Goal: Transaction & Acquisition: Download file/media

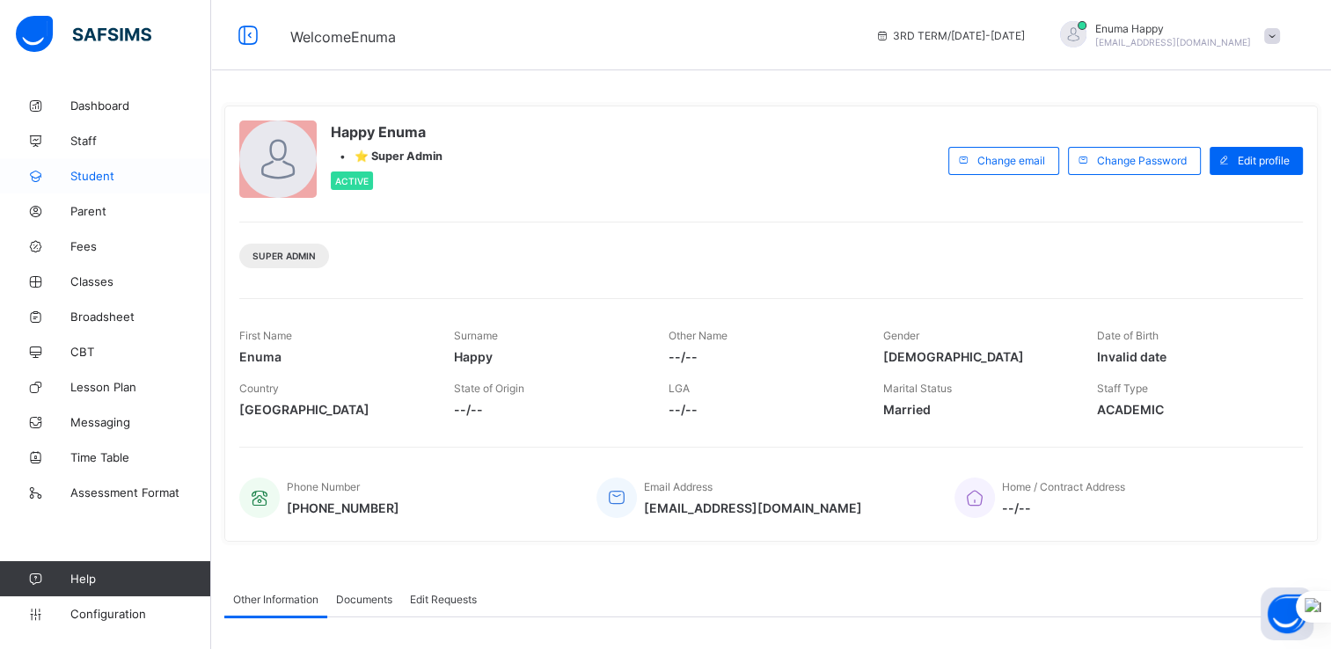
click at [95, 175] on span "Student" at bounding box center [140, 176] width 141 height 14
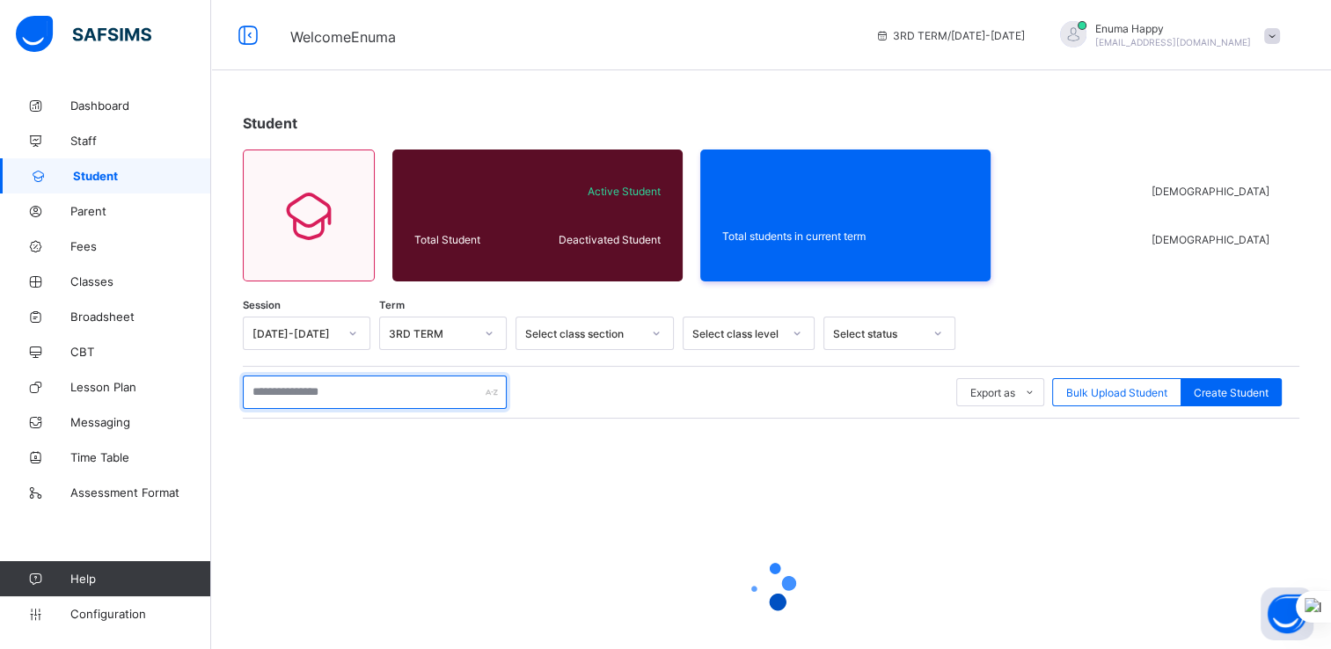
click at [365, 379] on input "text" at bounding box center [375, 392] width 264 height 33
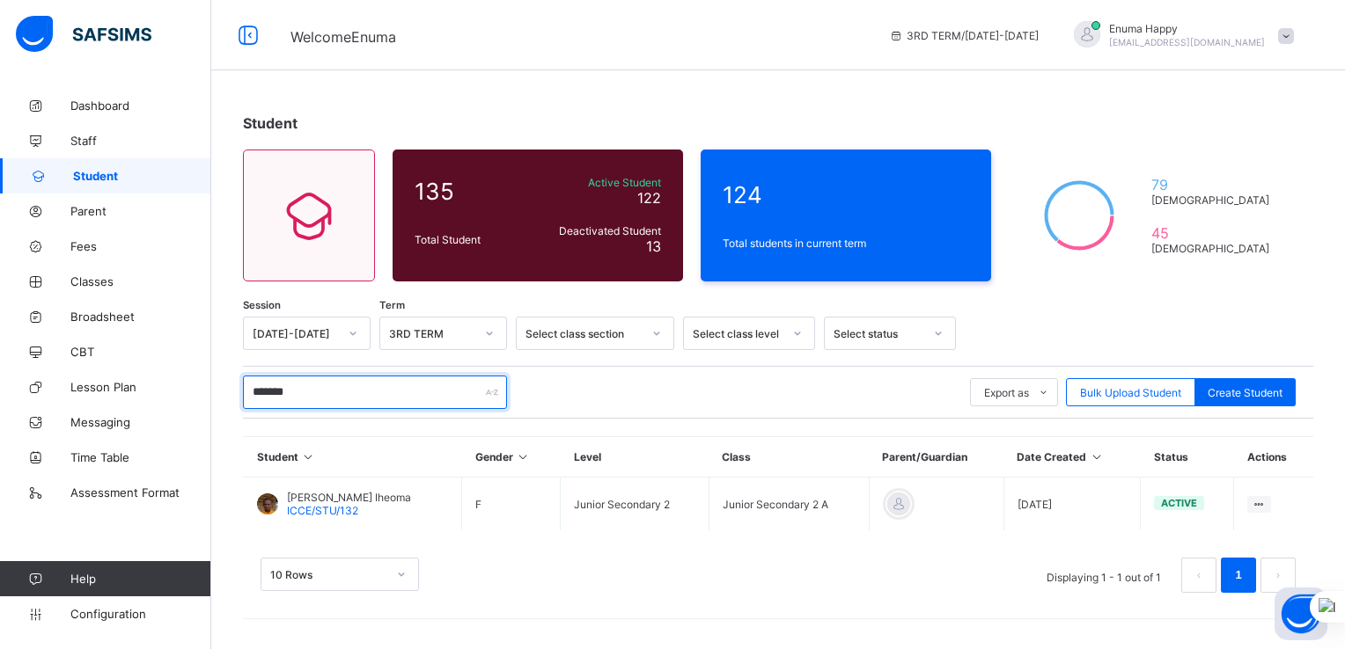
type input "*******"
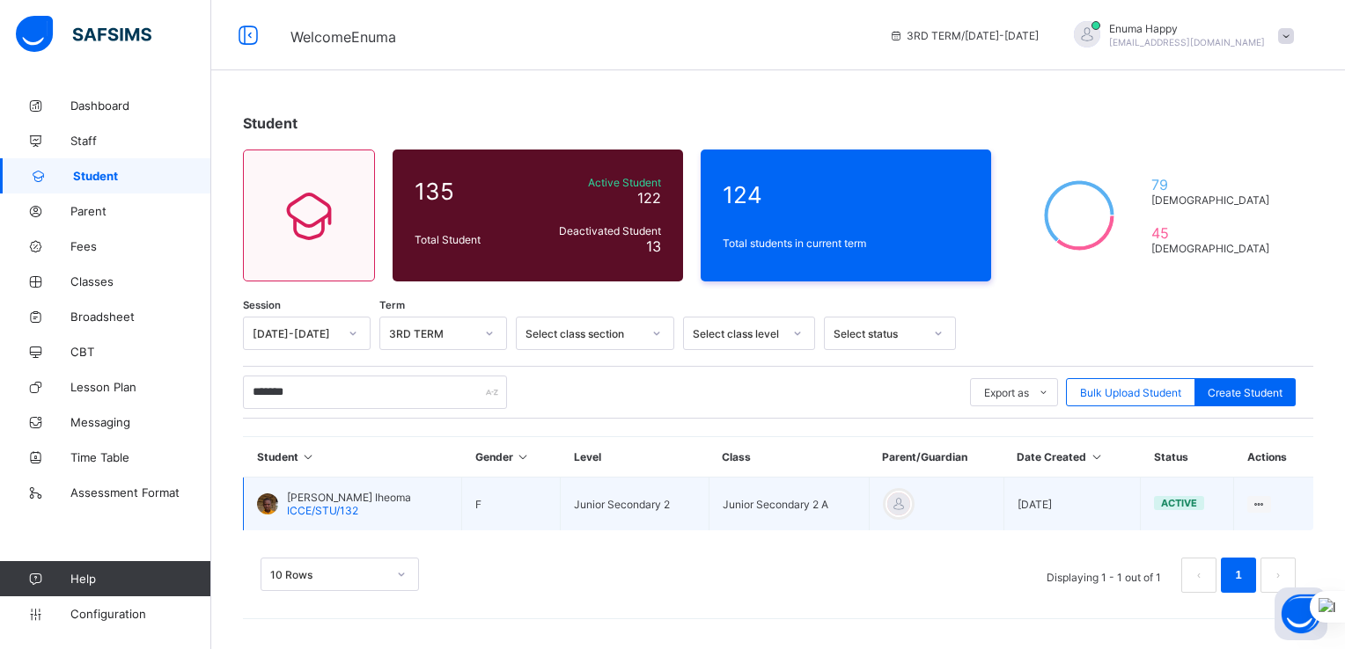
click at [334, 505] on span "ICCE/STU/132" at bounding box center [322, 510] width 71 height 13
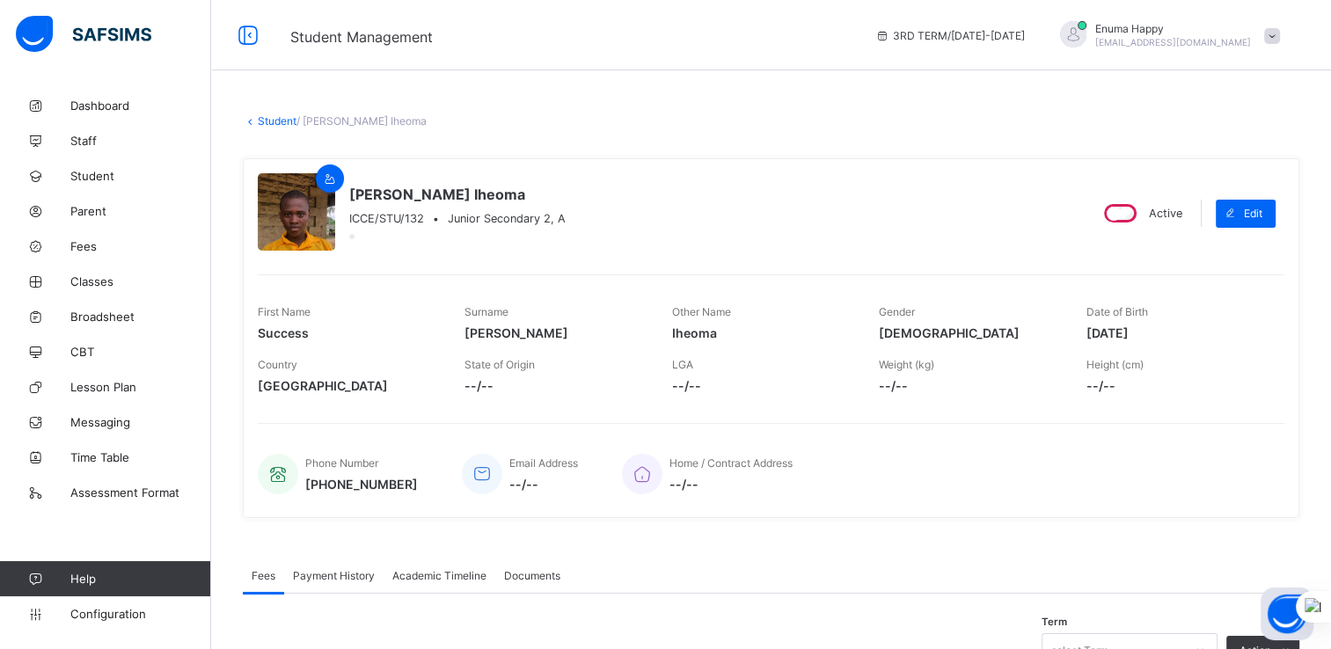
click at [451, 573] on span "Academic Timeline" at bounding box center [439, 575] width 94 height 13
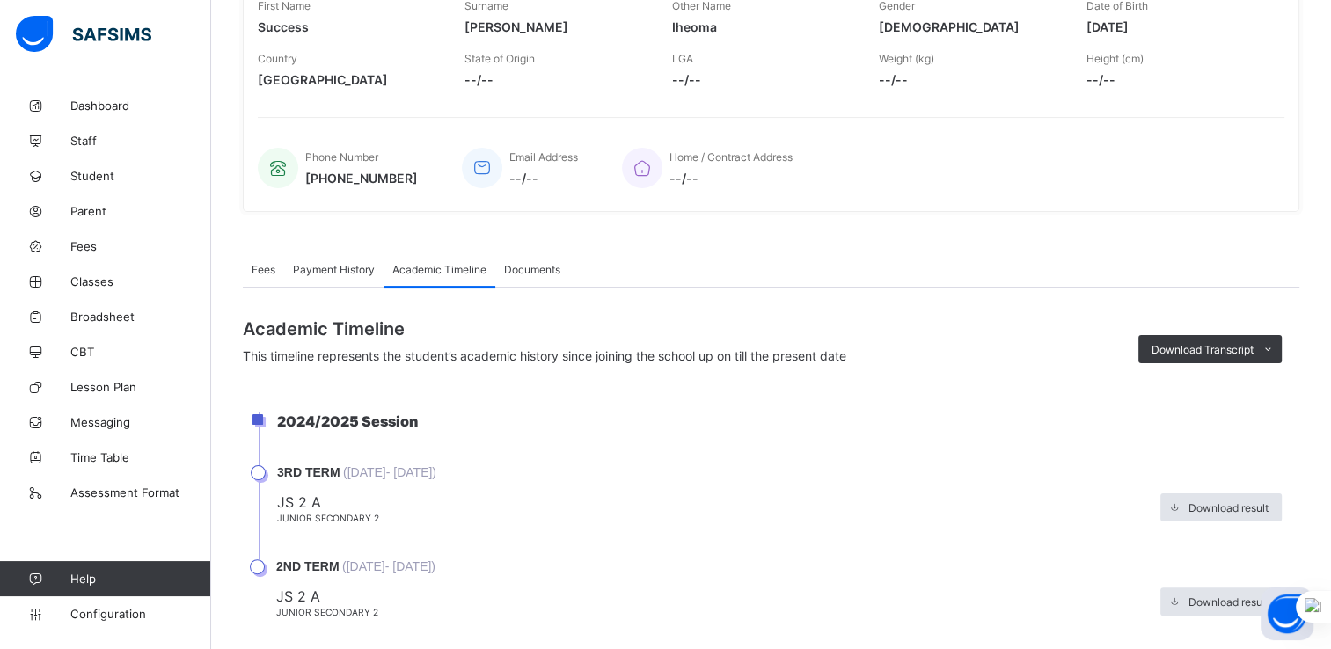
scroll to position [344, 0]
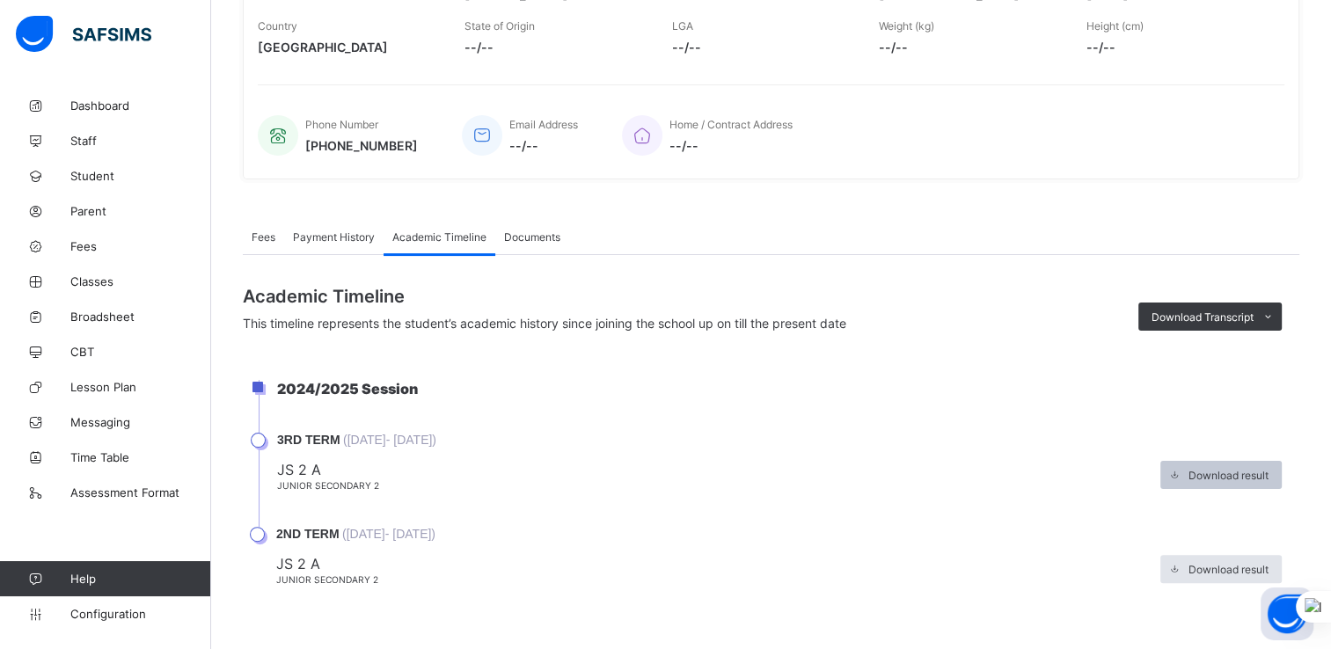
click at [1232, 469] on span "Download result" at bounding box center [1229, 475] width 80 height 13
click at [96, 171] on span "Student" at bounding box center [140, 176] width 141 height 14
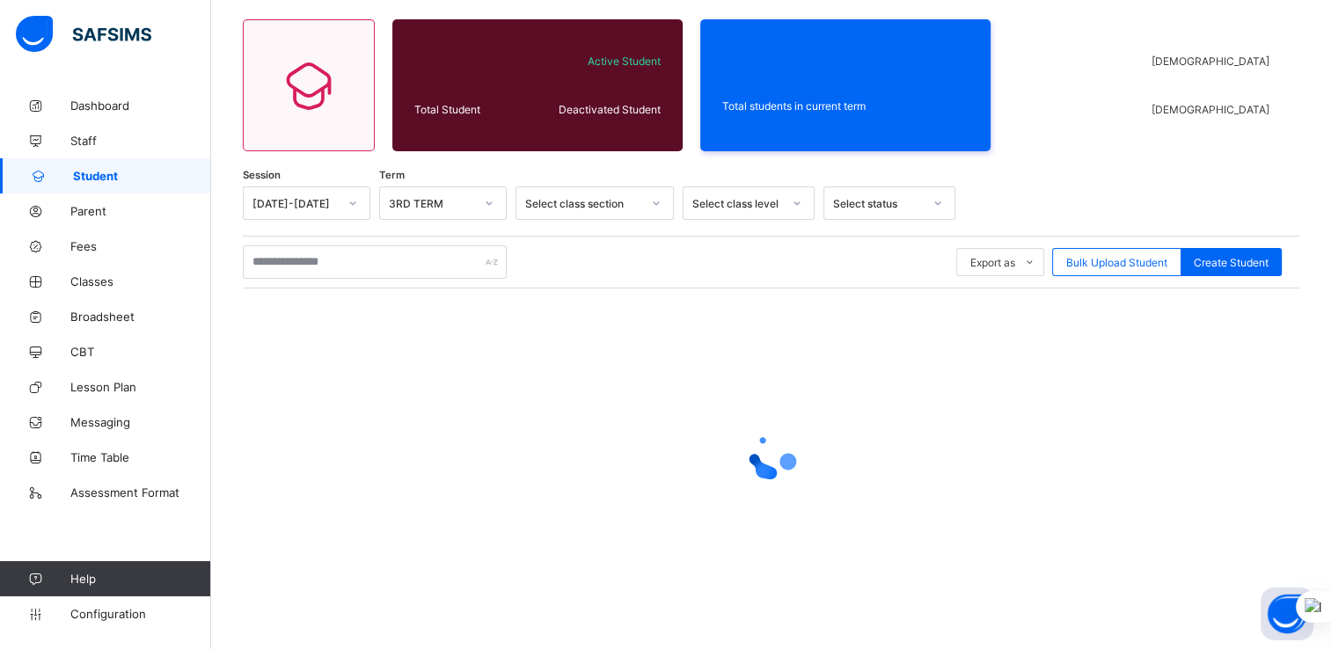
scroll to position [128, 0]
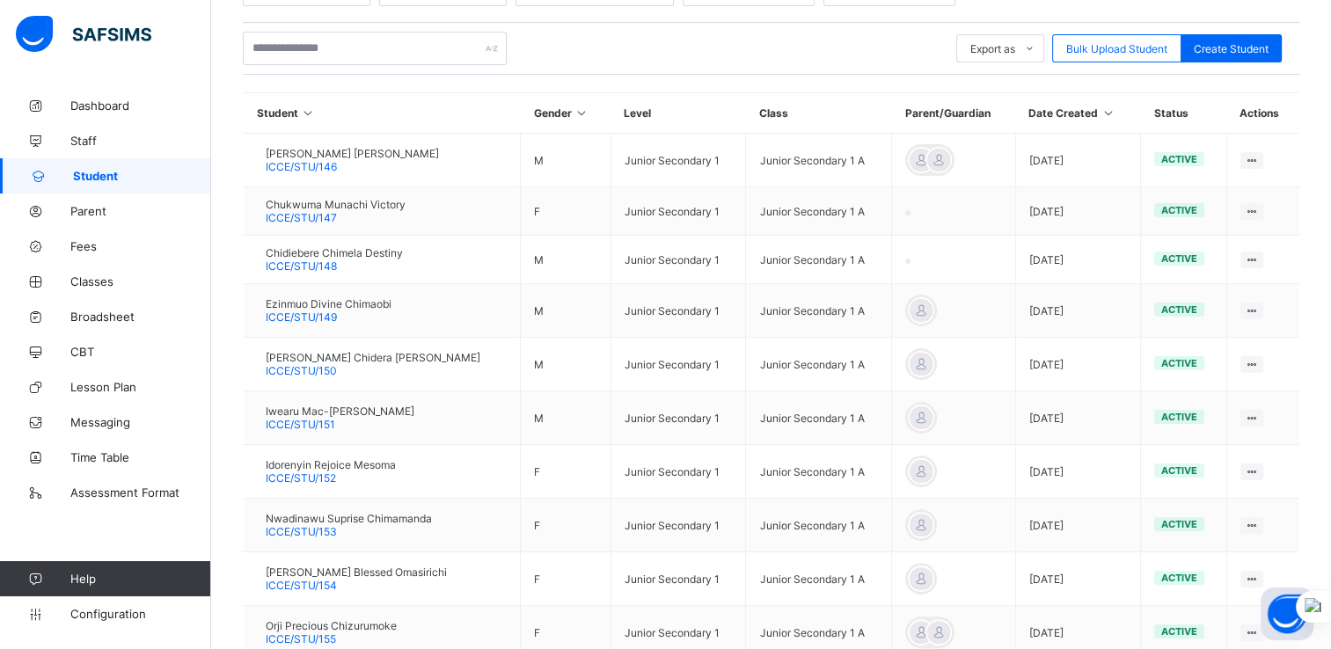
click at [372, 268] on div "Chidiebere Chimela Destiny ICCE/STU/148" at bounding box center [334, 259] width 137 height 26
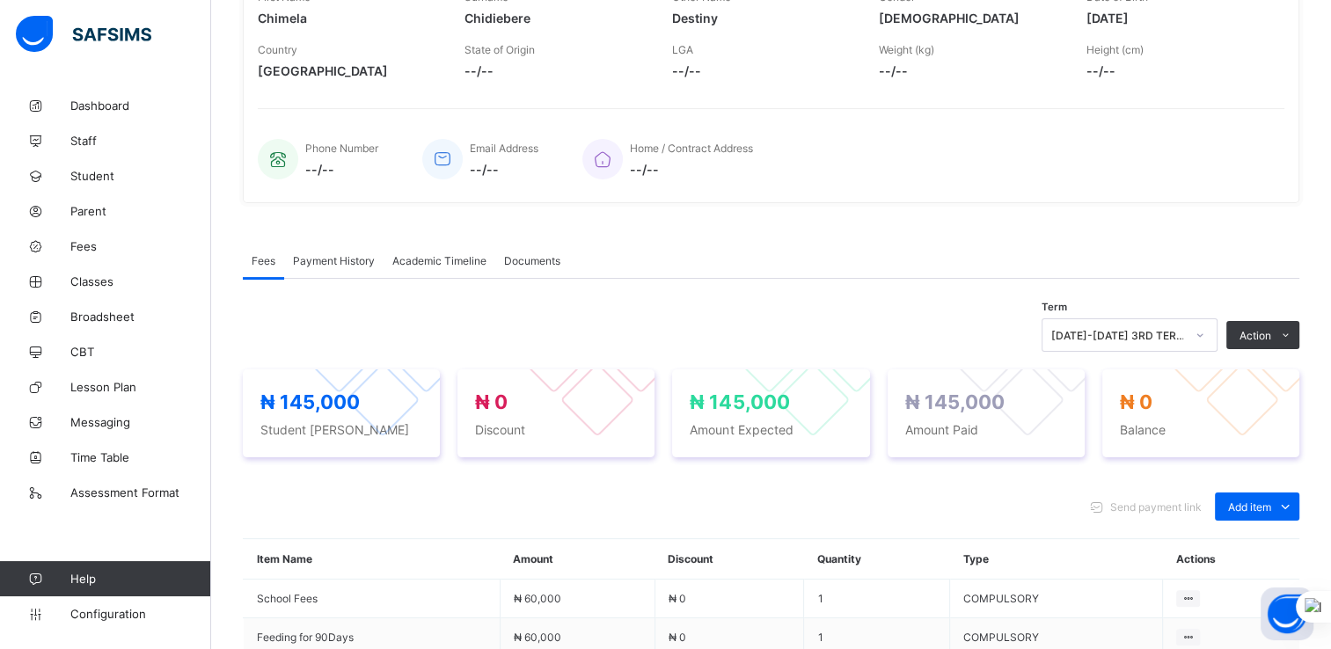
scroll to position [344, 0]
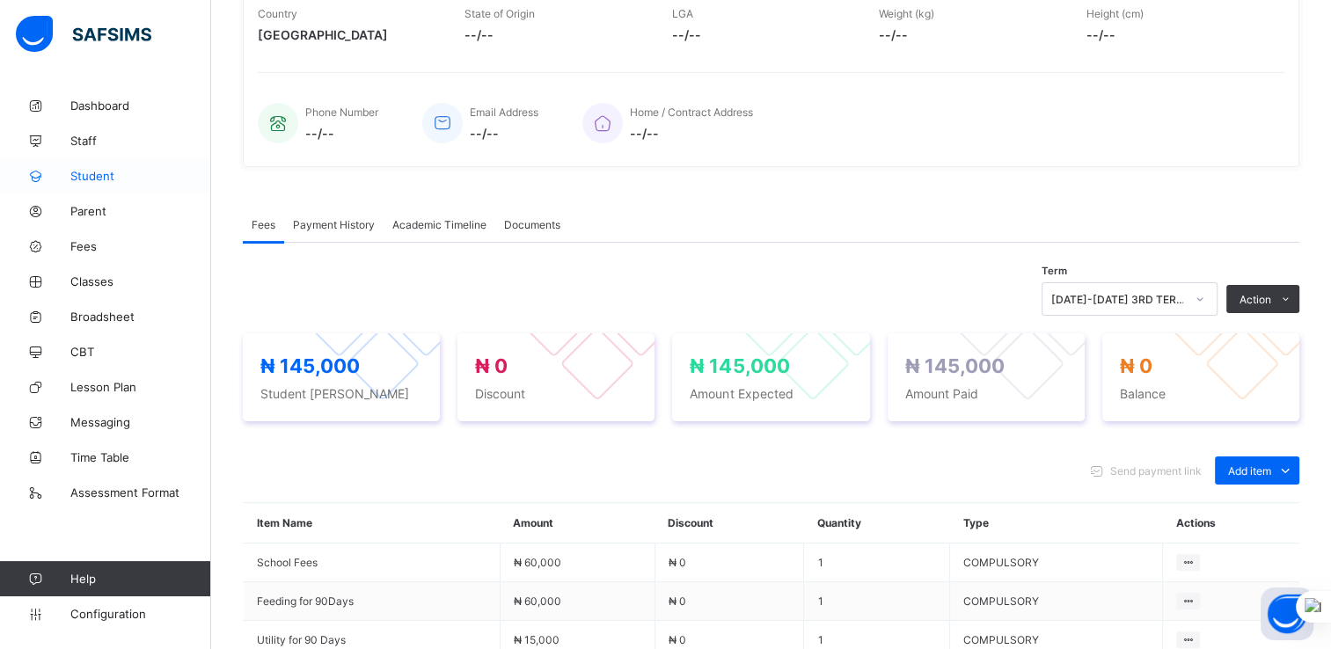
click at [84, 178] on span "Student" at bounding box center [140, 176] width 141 height 14
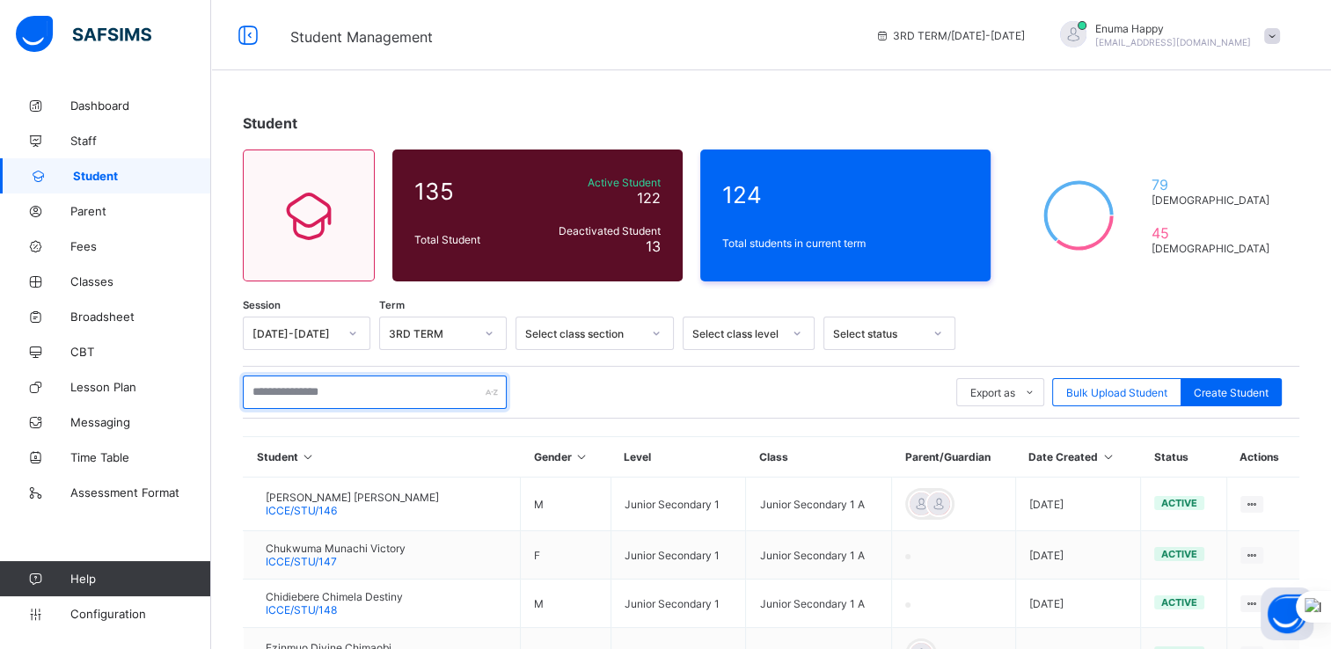
click at [319, 396] on input "text" at bounding box center [375, 392] width 264 height 33
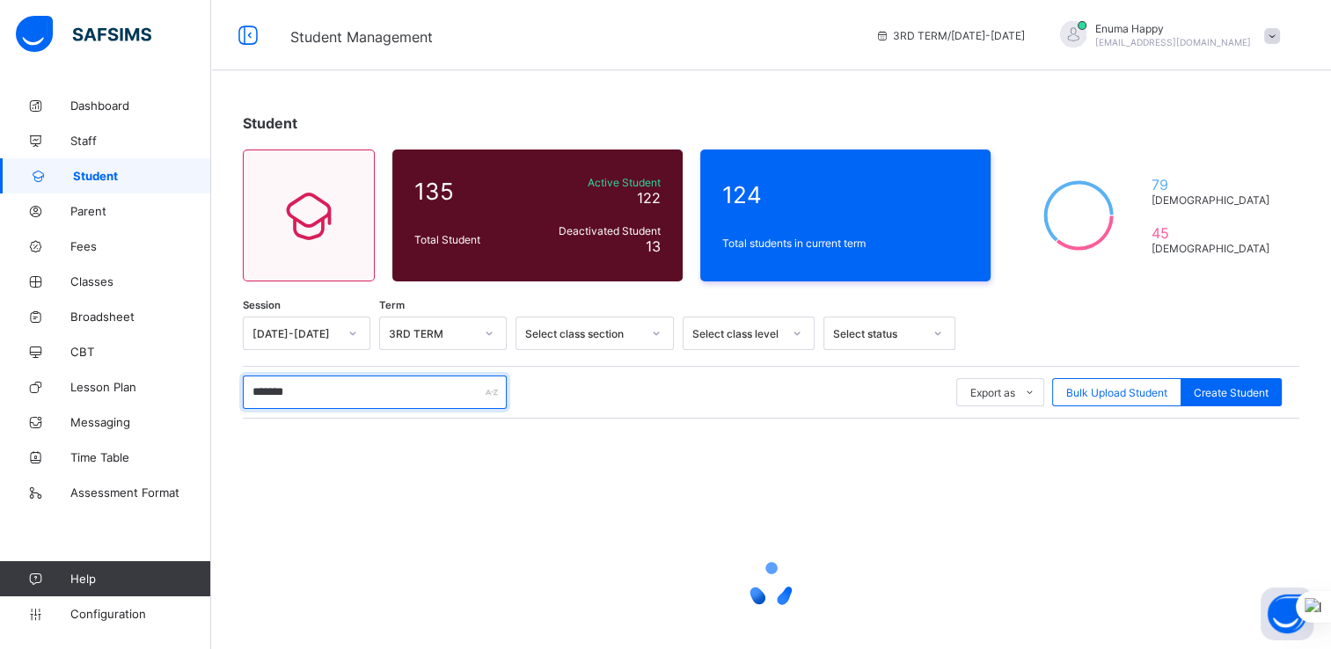
type input "*******"
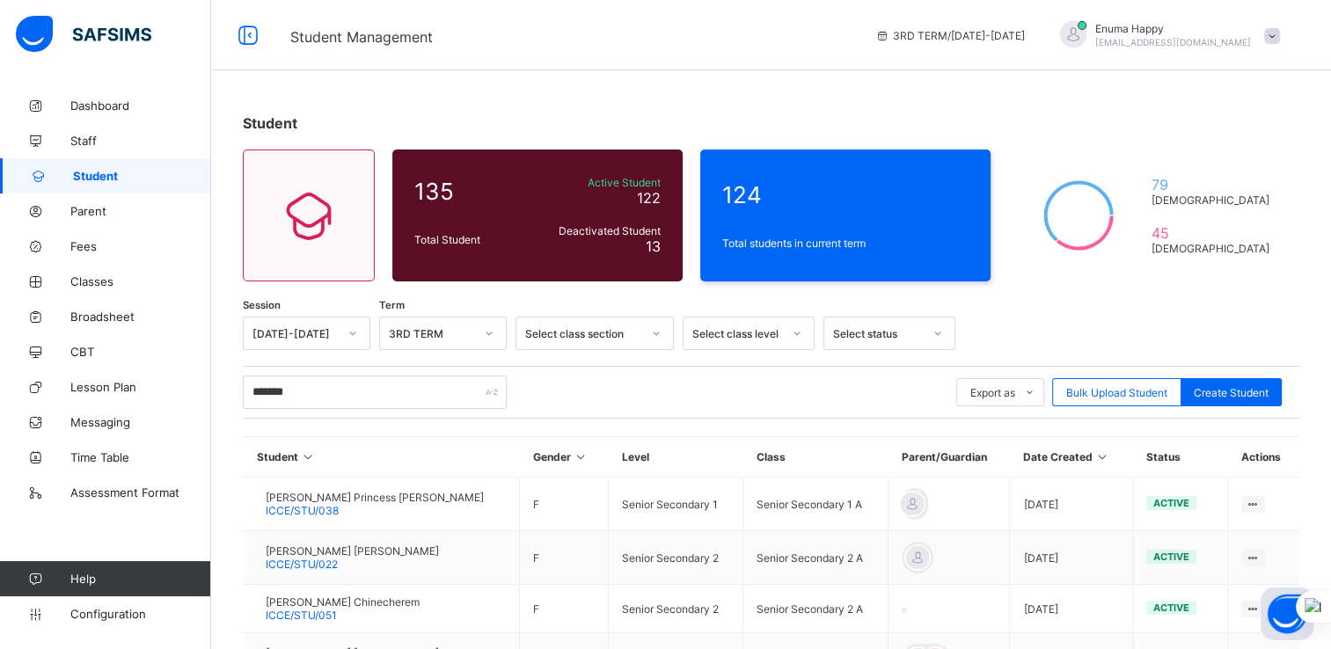
click at [607, 382] on div "******* Export as Pdf Report Excel Report Excel Report (LMS) Bulk Upload Studen…" at bounding box center [771, 392] width 1057 height 33
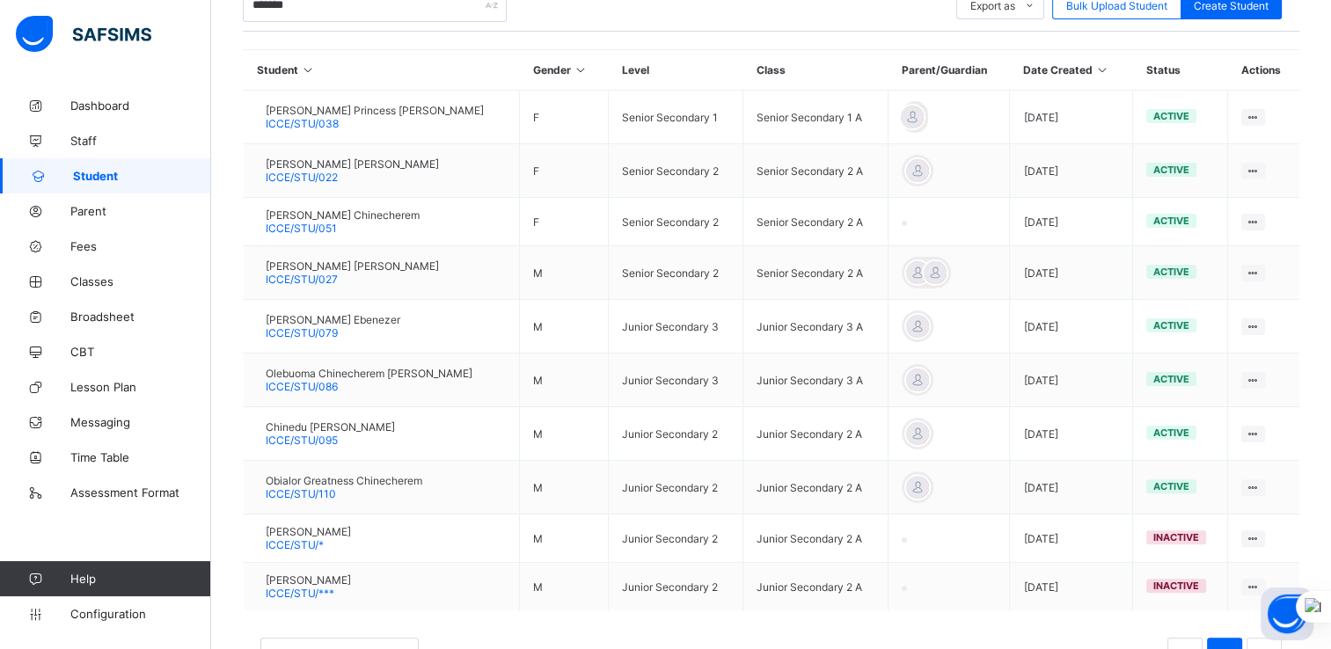
scroll to position [454, 0]
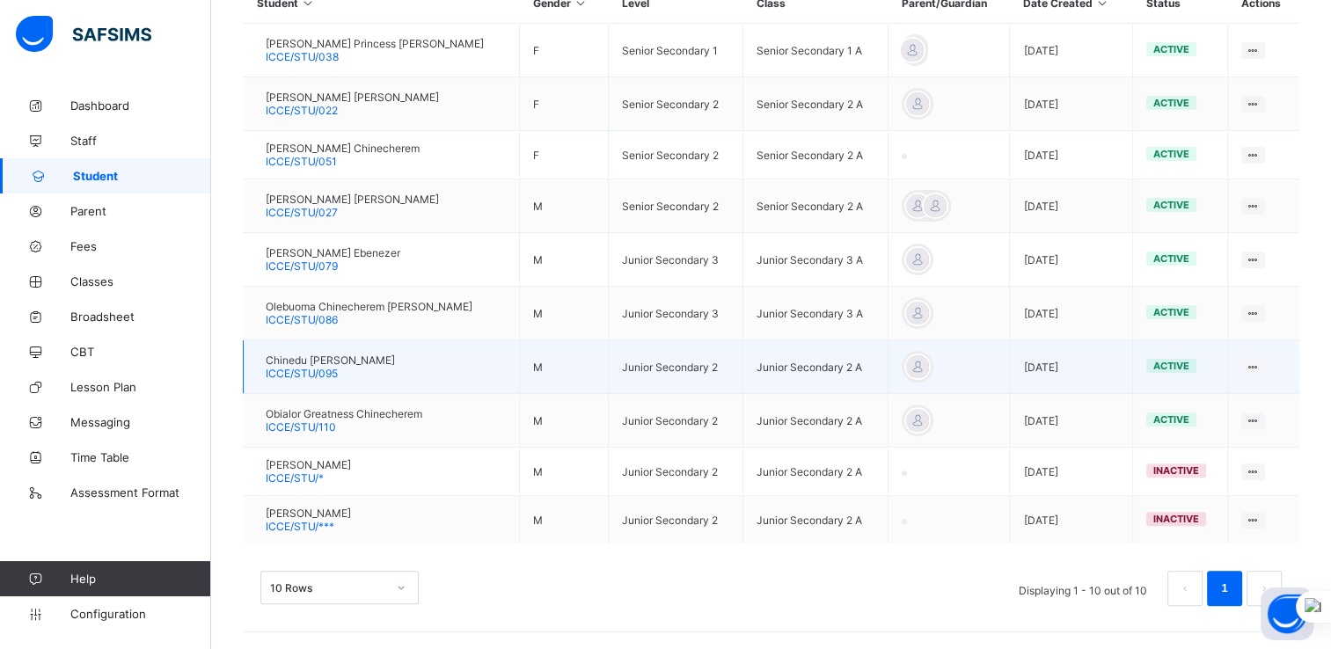
click at [316, 361] on span "Chinedu [PERSON_NAME]" at bounding box center [330, 360] width 129 height 13
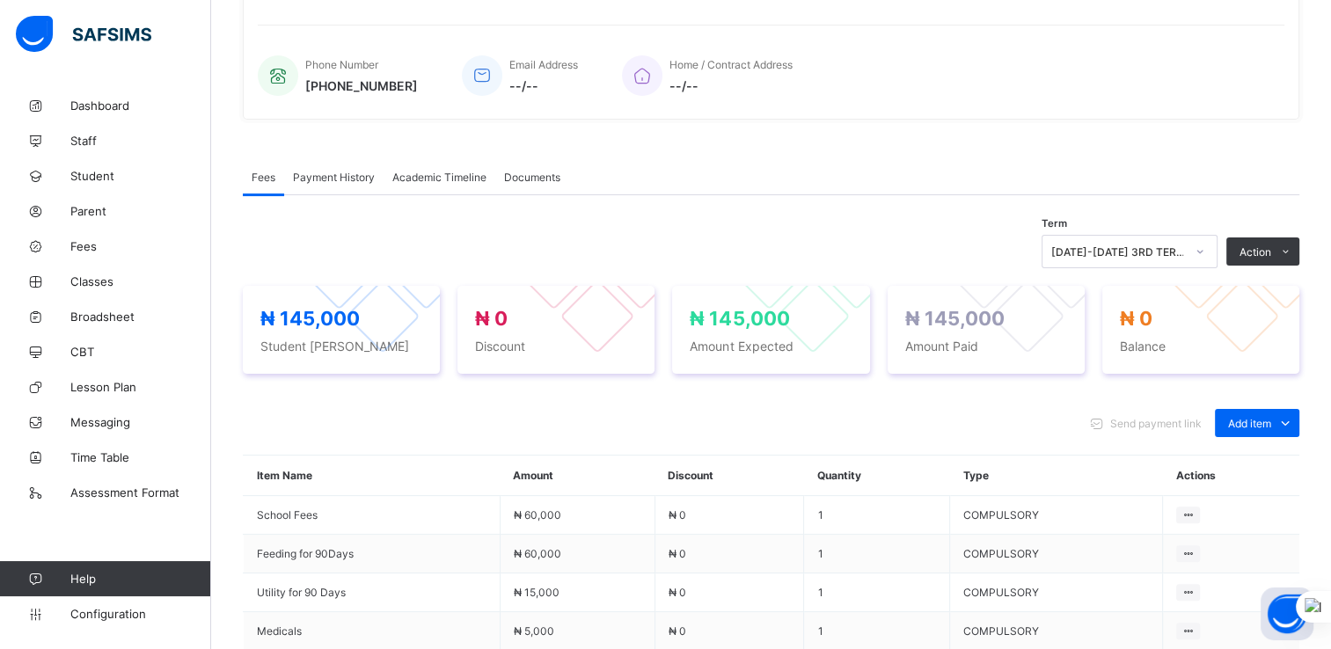
scroll to position [324, 0]
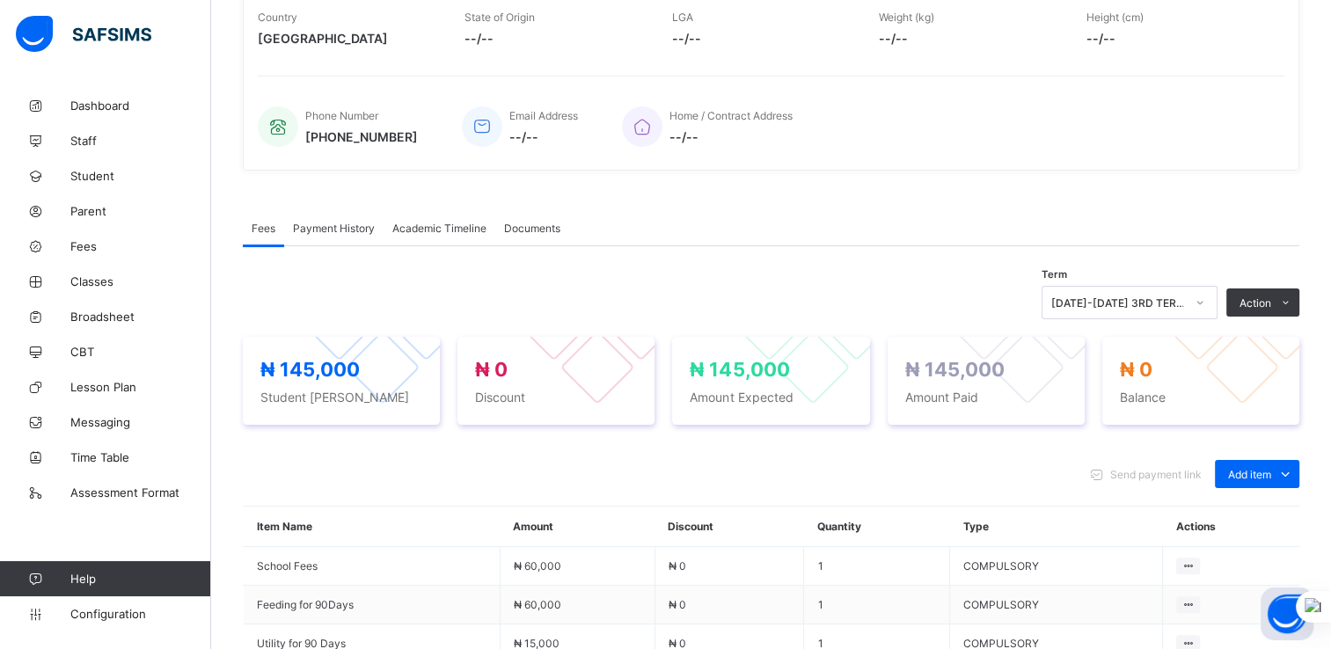
click at [420, 235] on span "Academic Timeline" at bounding box center [439, 228] width 94 height 13
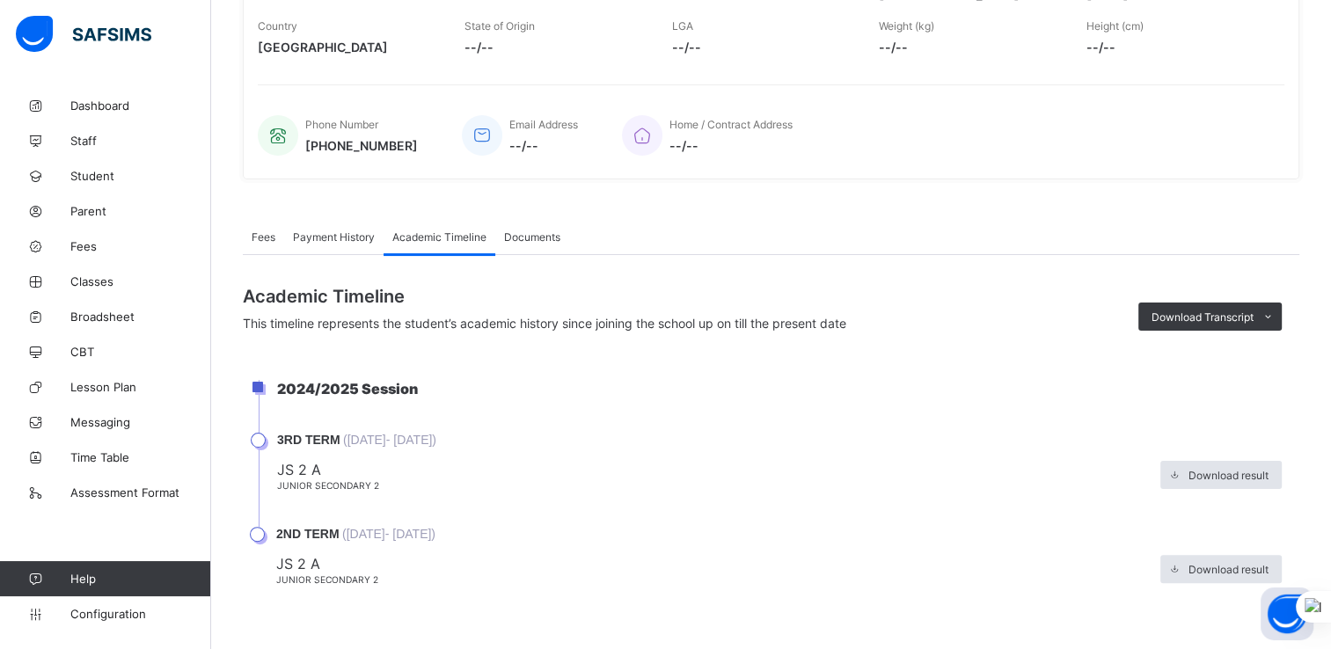
scroll to position [344, 0]
click at [1235, 479] on span "Download result" at bounding box center [1229, 475] width 80 height 13
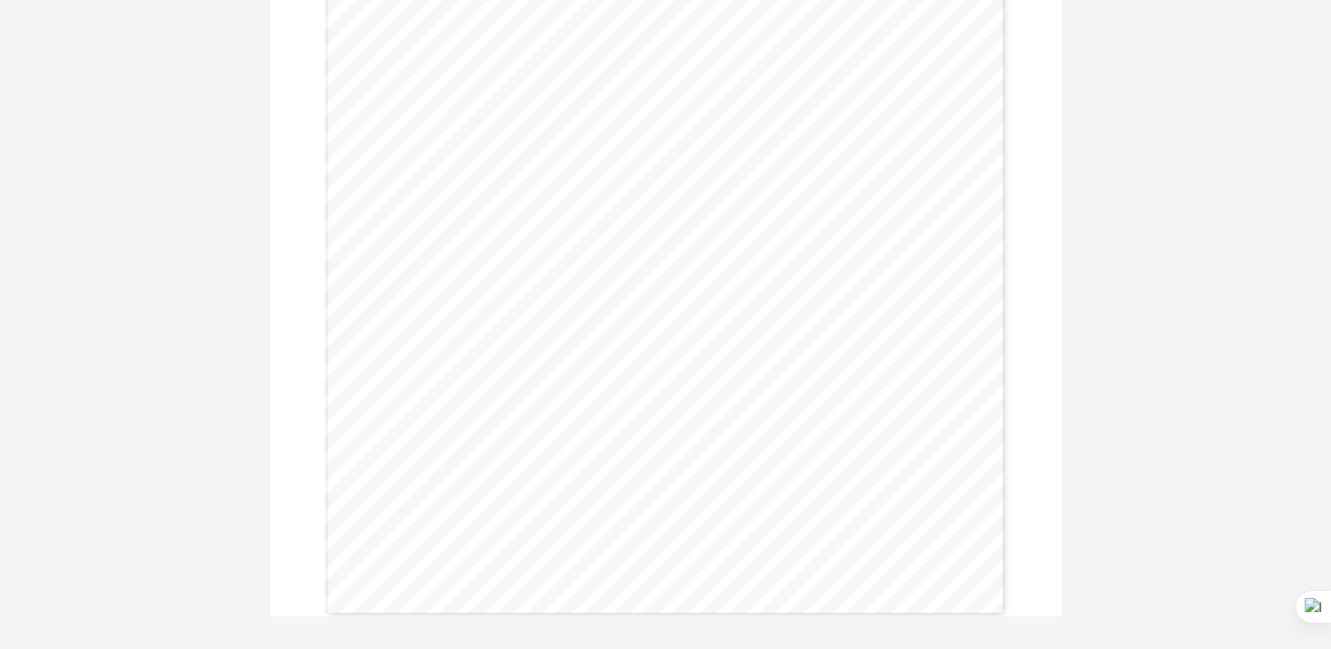
scroll to position [561, 0]
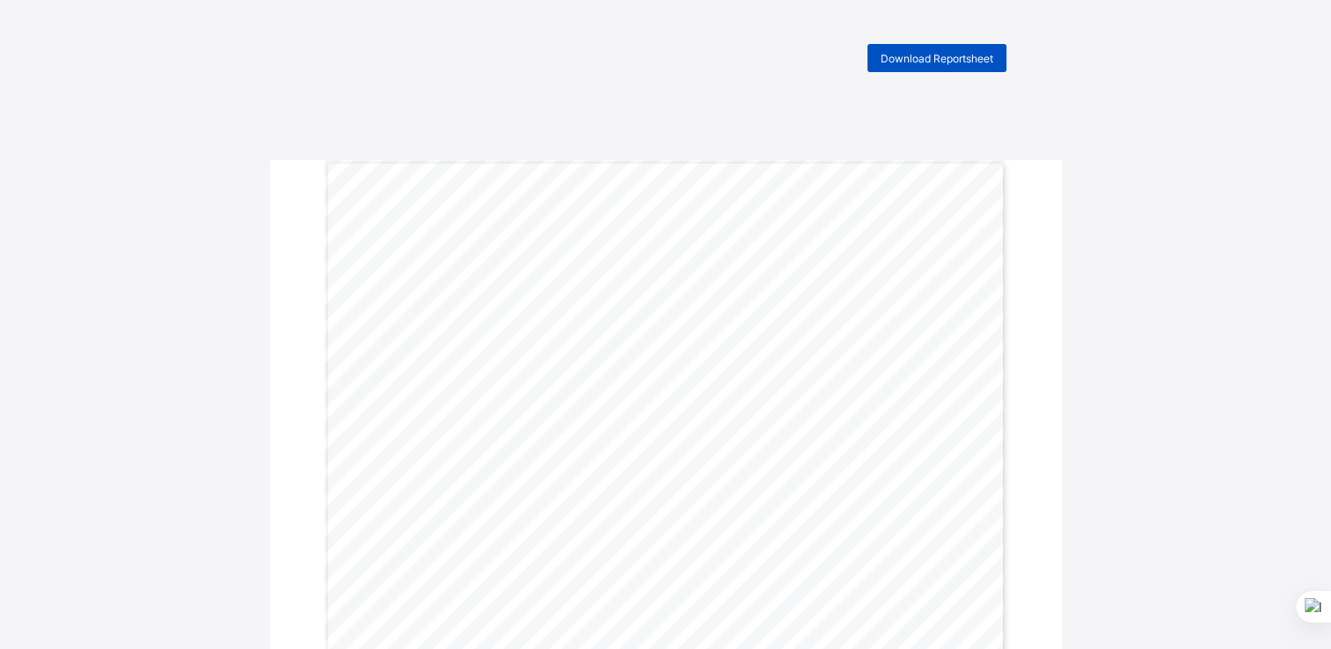
click at [939, 61] on span "Download Reportsheet" at bounding box center [937, 58] width 113 height 13
